Goal: Check status: Check status

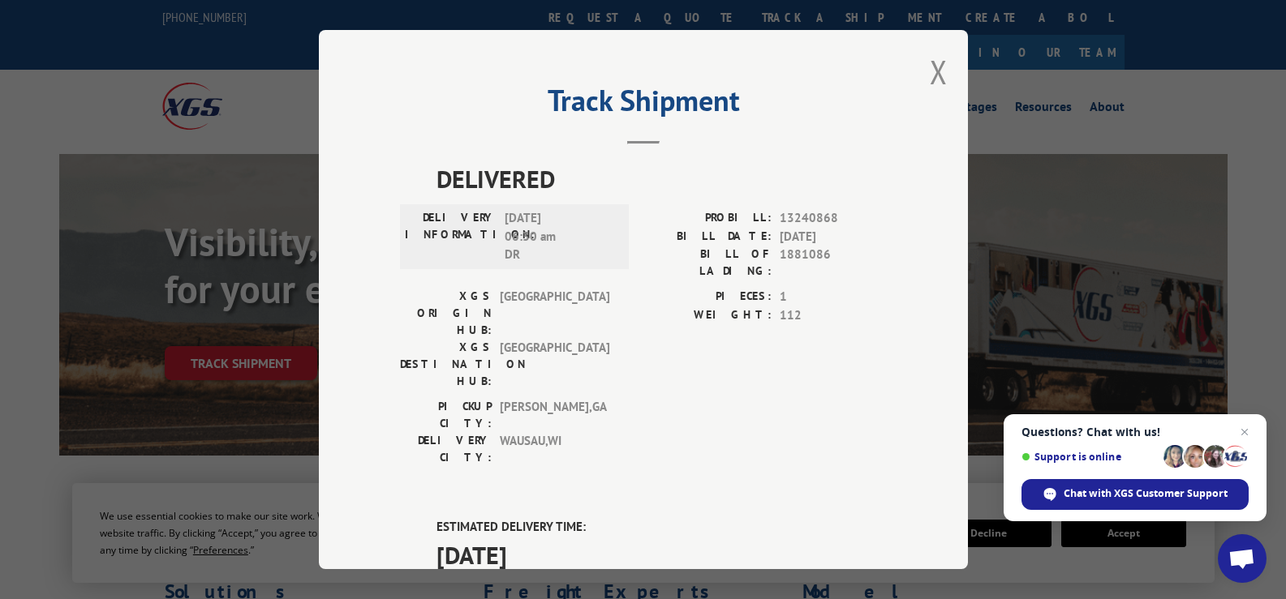
click at [942, 67] on div "Track Shipment DELIVERED DELIVERY INFORMATION: [DATE] 06:30 am DR [PERSON_NAME]…" at bounding box center [643, 299] width 649 height 539
click at [933, 73] on button "Close modal" at bounding box center [939, 71] width 18 height 43
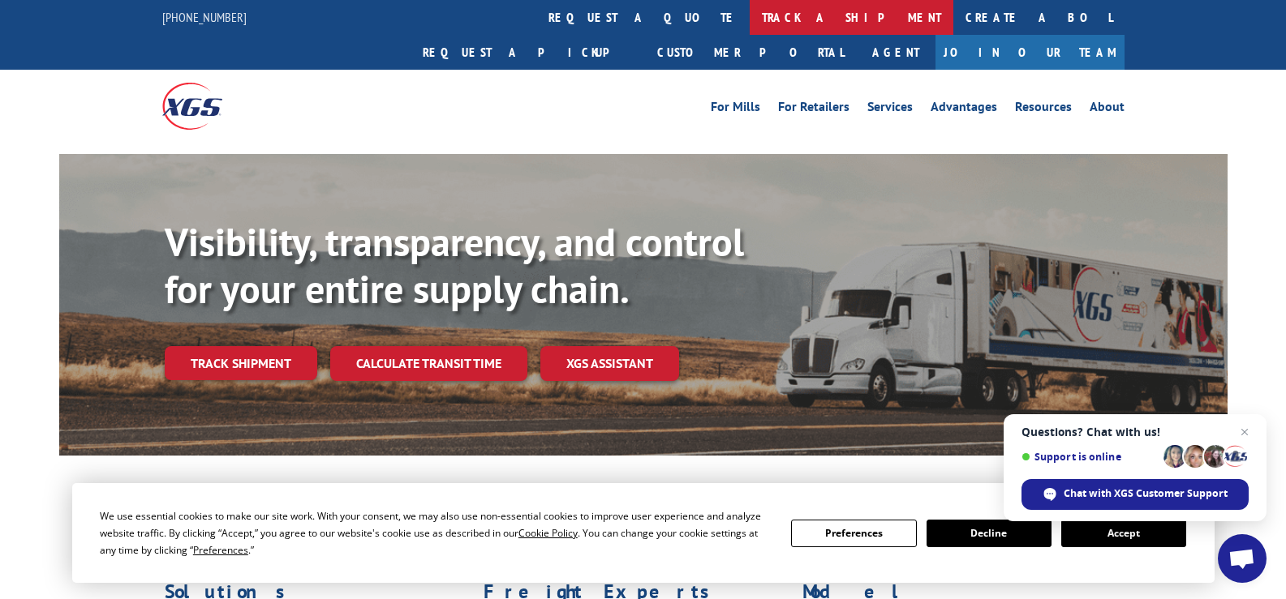
click at [749, 15] on link "track a shipment" at bounding box center [851, 17] width 204 height 35
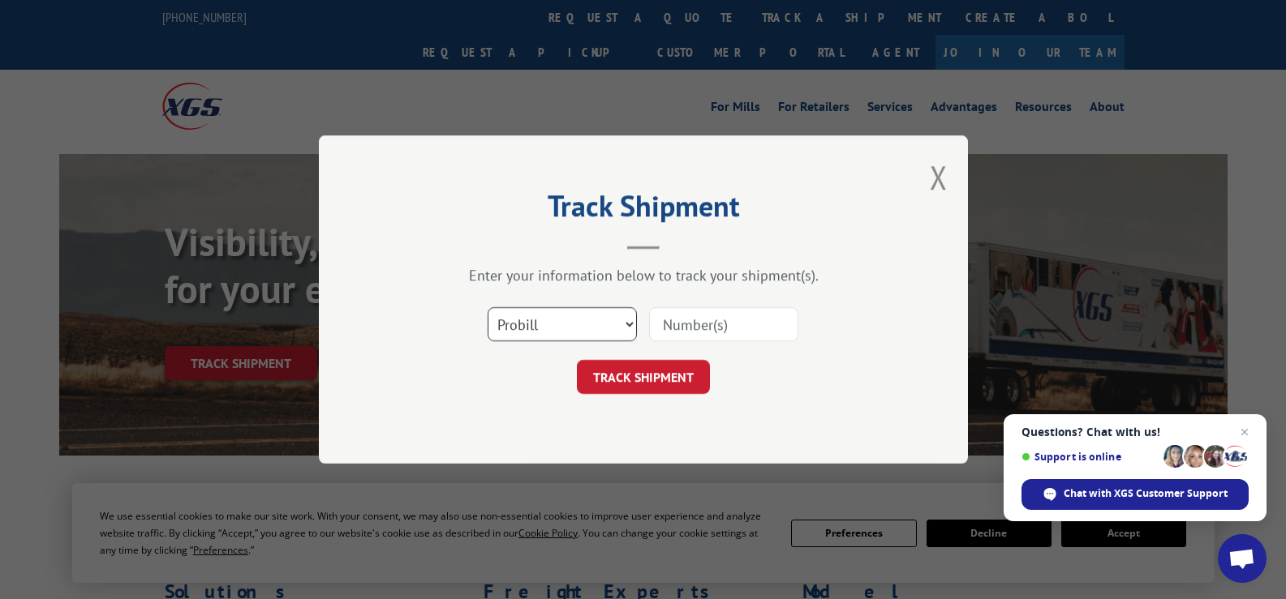
click at [535, 323] on select "Select category... Probill BOL PO" at bounding box center [561, 324] width 149 height 34
select select "po"
click at [487, 307] on select "Select category... Probill BOL PO" at bounding box center [561, 324] width 149 height 34
drag, startPoint x: 712, startPoint y: 331, endPoint x: 664, endPoint y: 364, distance: 58.3
click at [712, 331] on input at bounding box center [723, 324] width 149 height 34
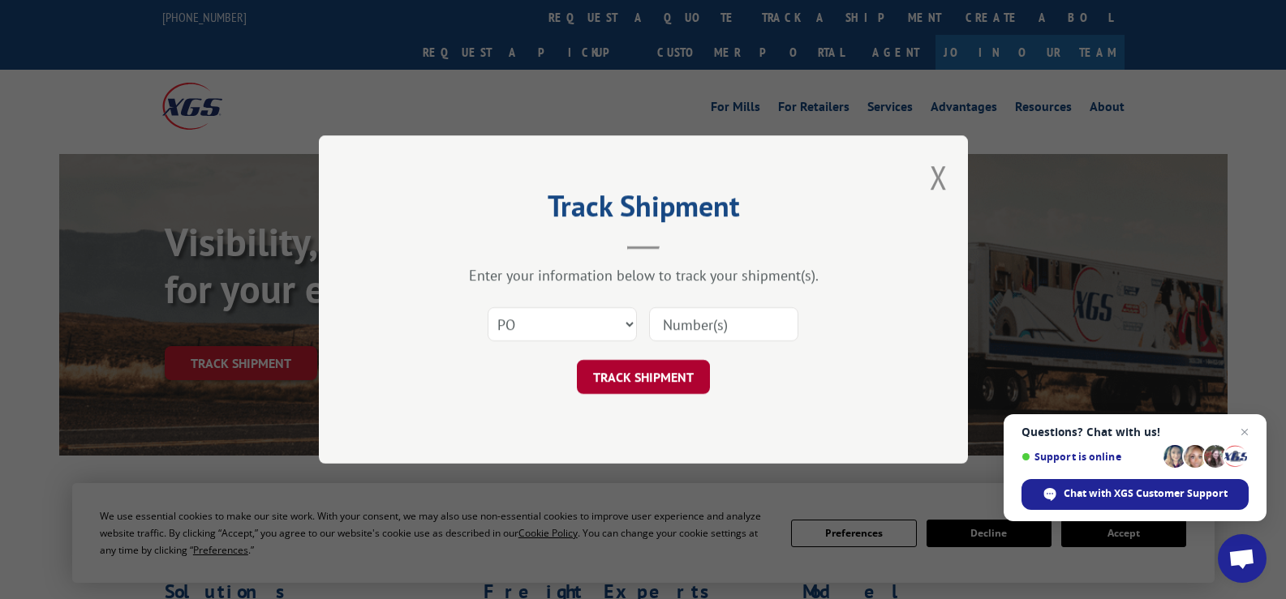
paste input "02512743"
type input "02512743"
click at [640, 376] on button "TRACK SHIPMENT" at bounding box center [643, 377] width 133 height 34
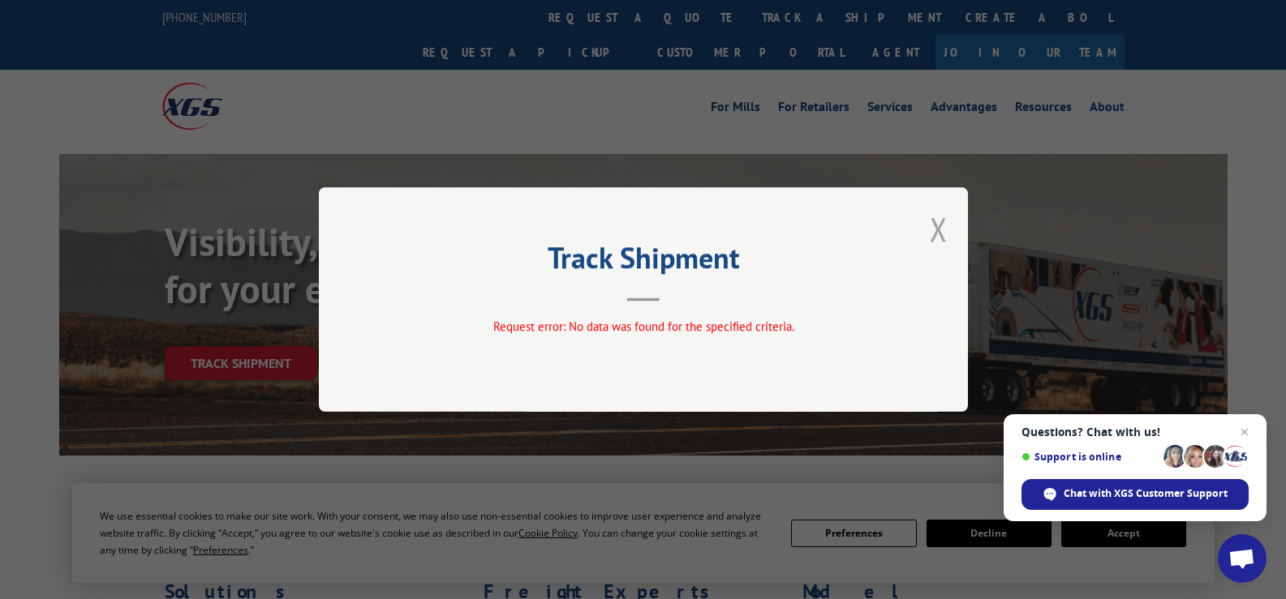
click at [943, 230] on button "Close modal" at bounding box center [939, 229] width 18 height 43
